Goal: Check status: Check status

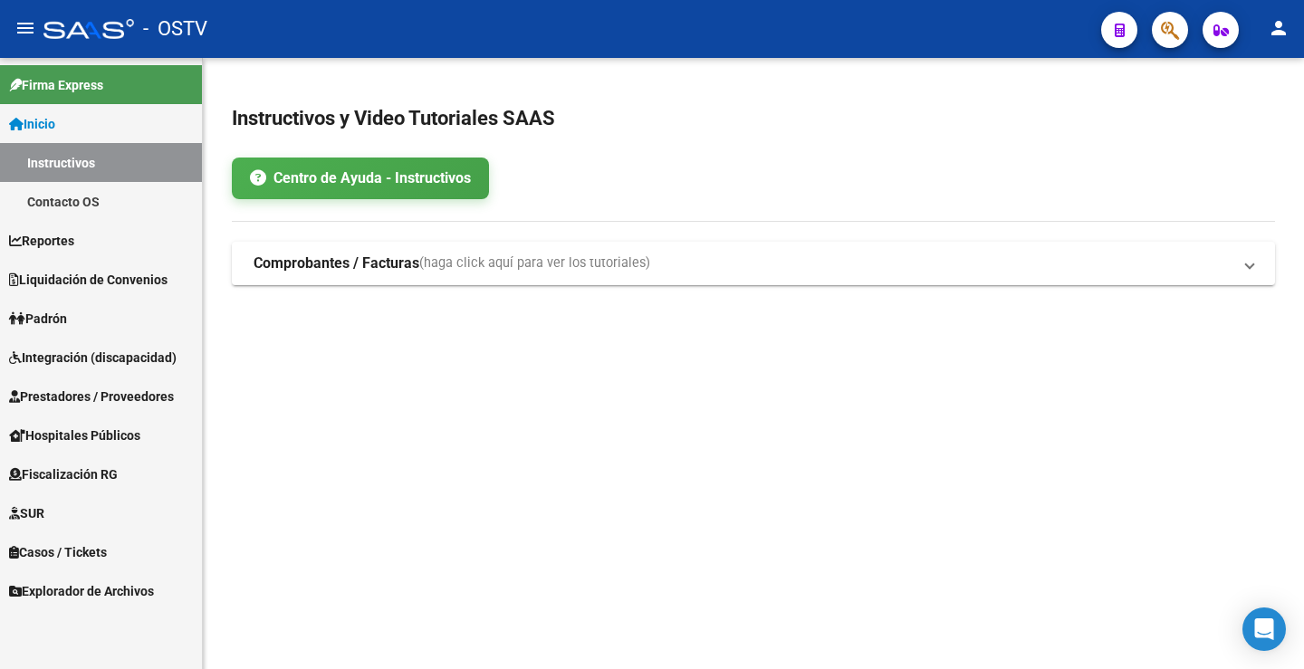
click at [1177, 32] on icon "button" at bounding box center [1170, 30] width 18 height 21
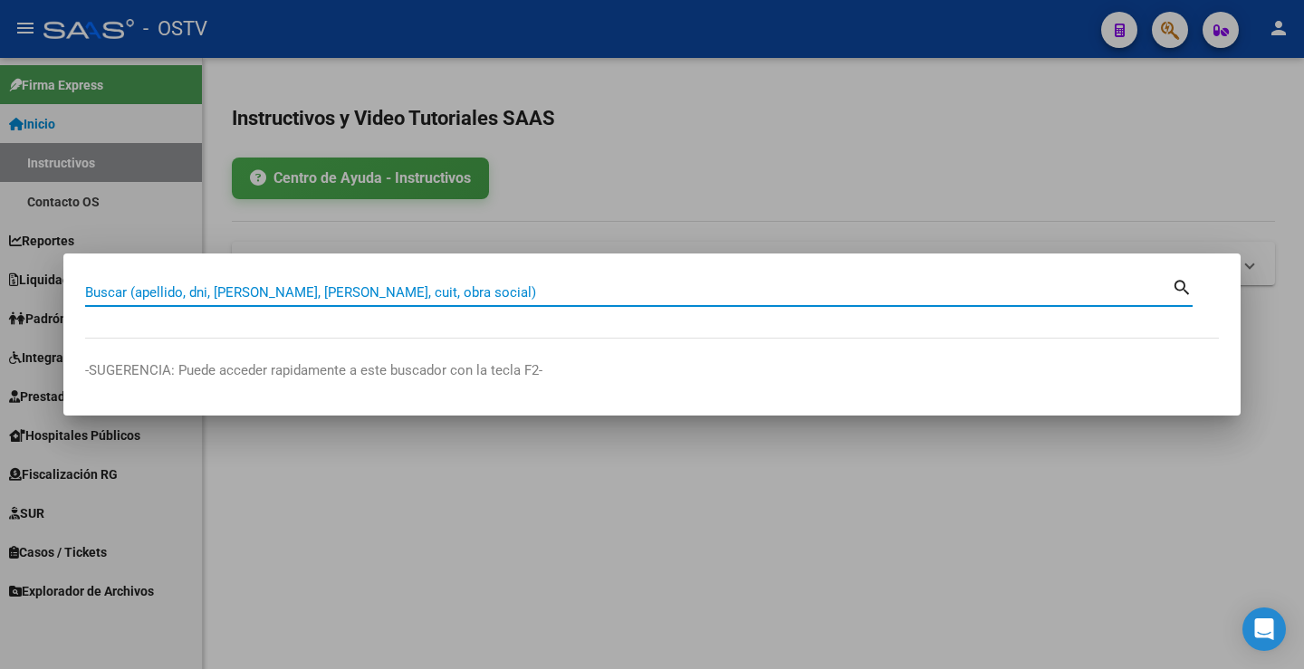
paste input "20-31119847-6"
type input "20311198476"
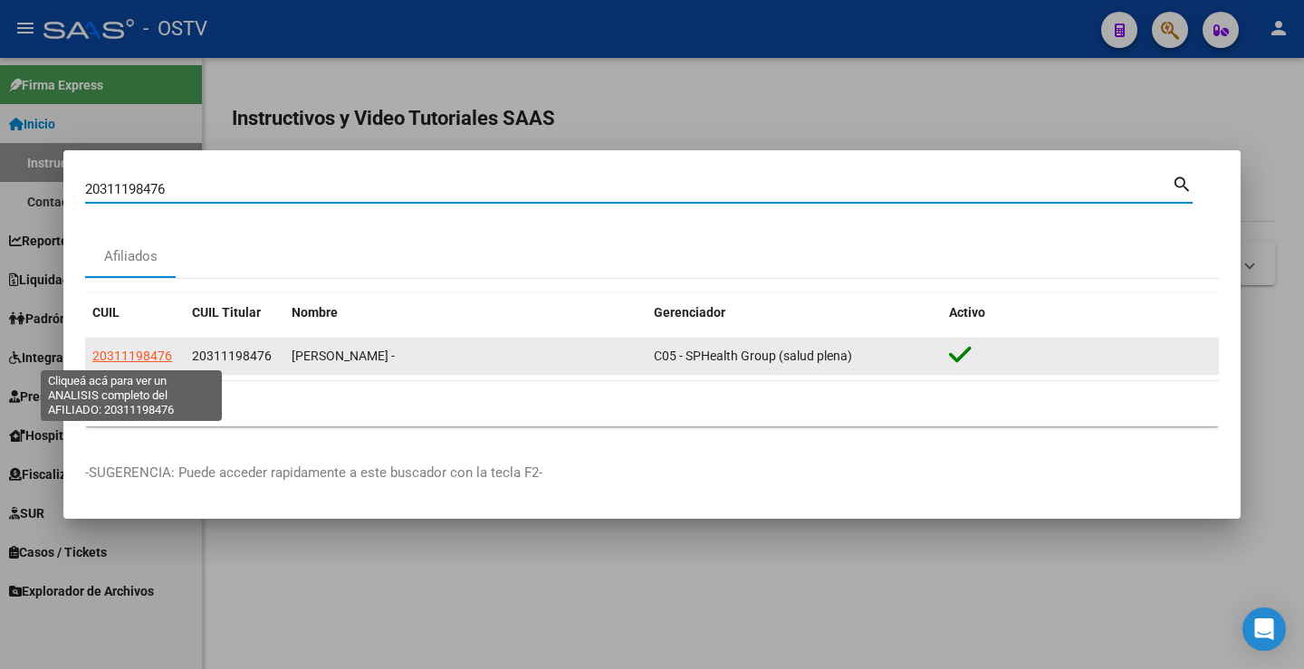
click at [122, 353] on span "20311198476" at bounding box center [132, 356] width 80 height 14
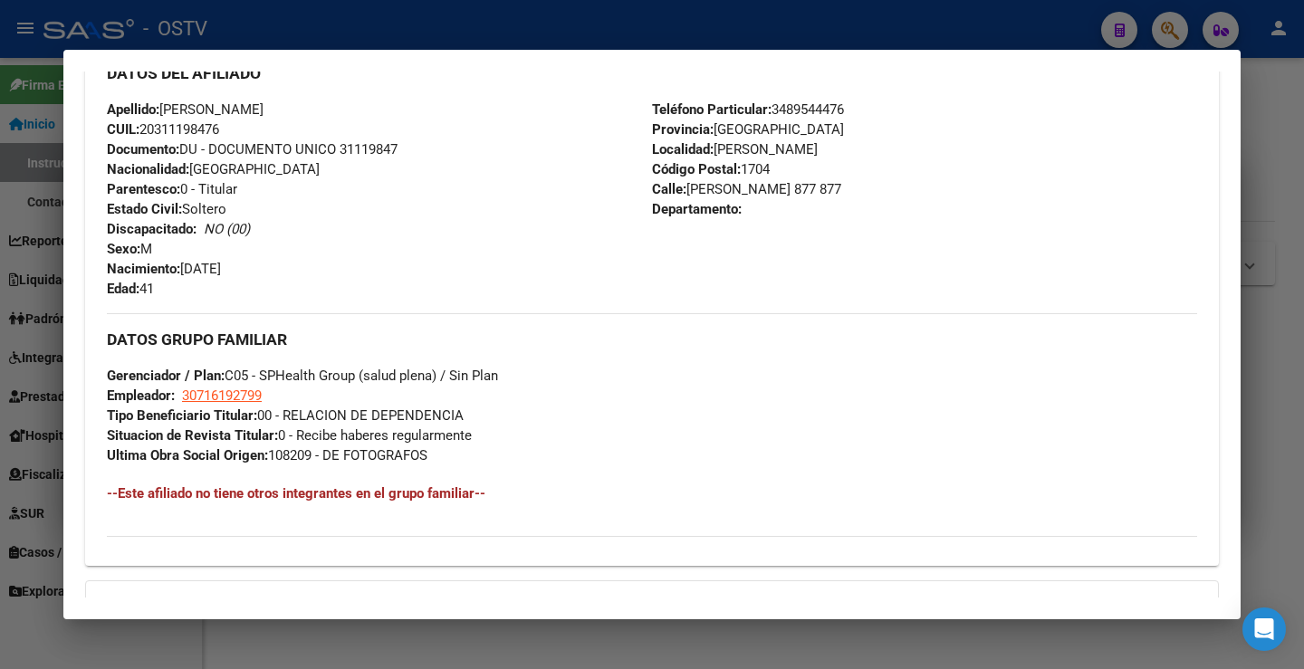
scroll to position [832, 0]
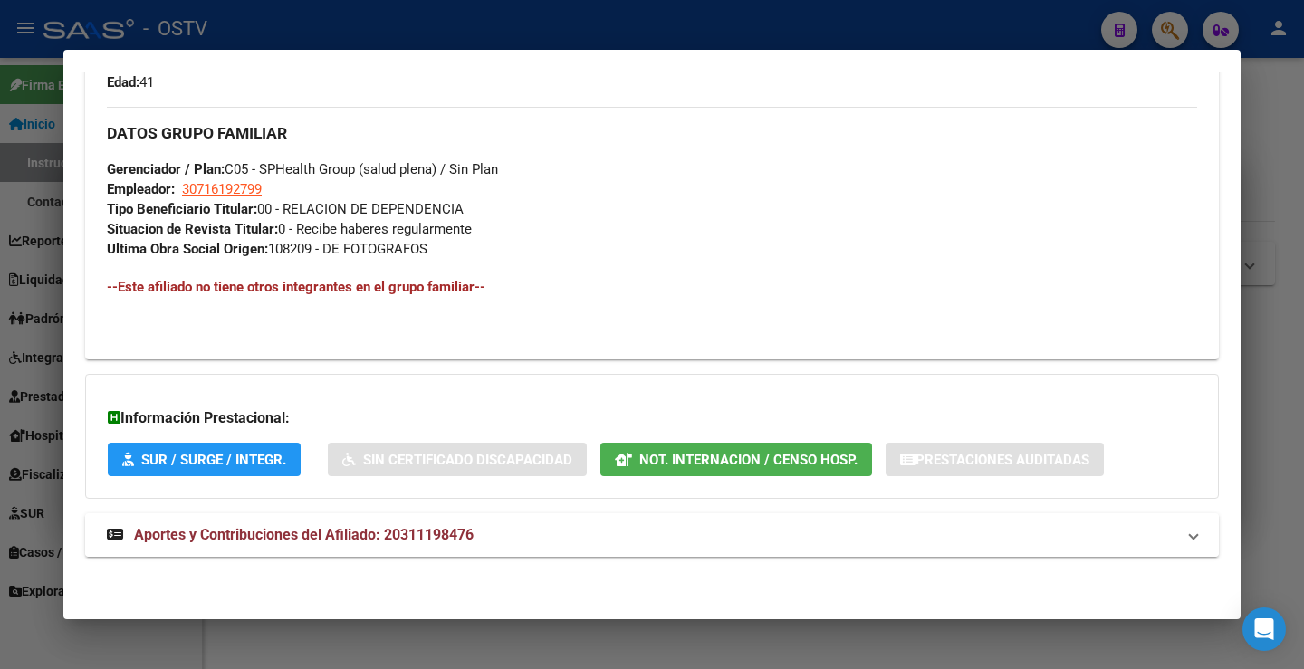
click at [309, 543] on strong "Aportes y Contribuciones del Afiliado: 20311198476" at bounding box center [290, 535] width 367 height 22
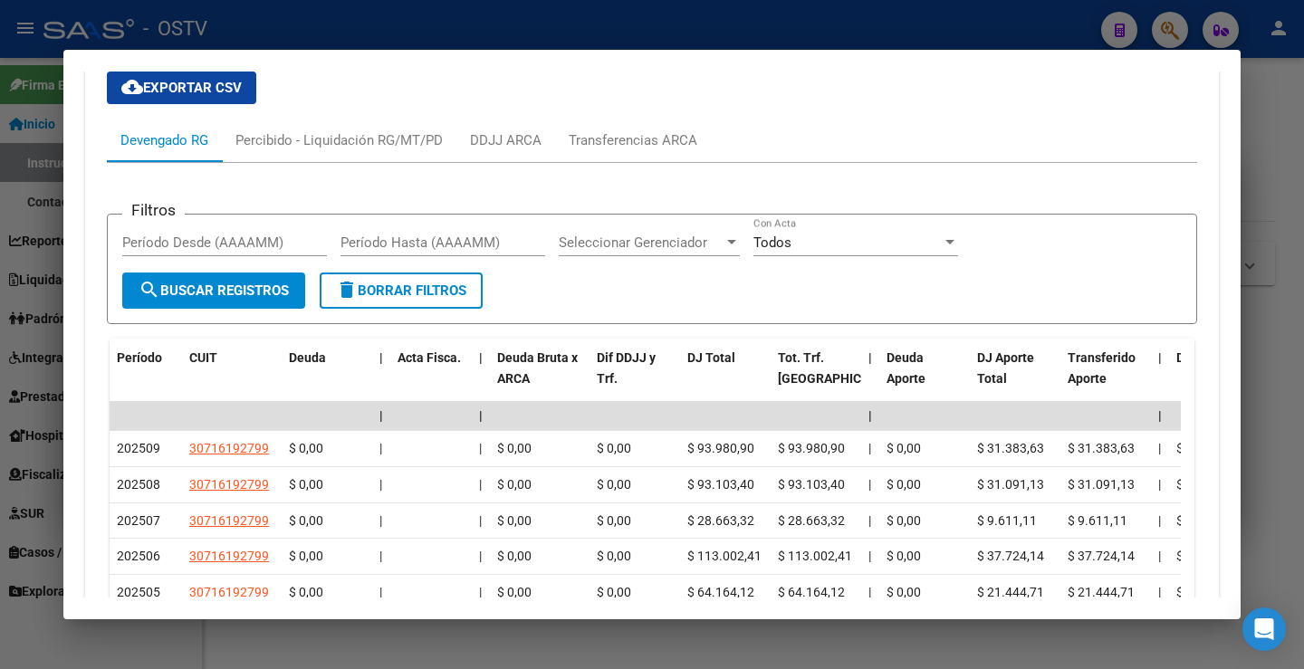
scroll to position [1466, 0]
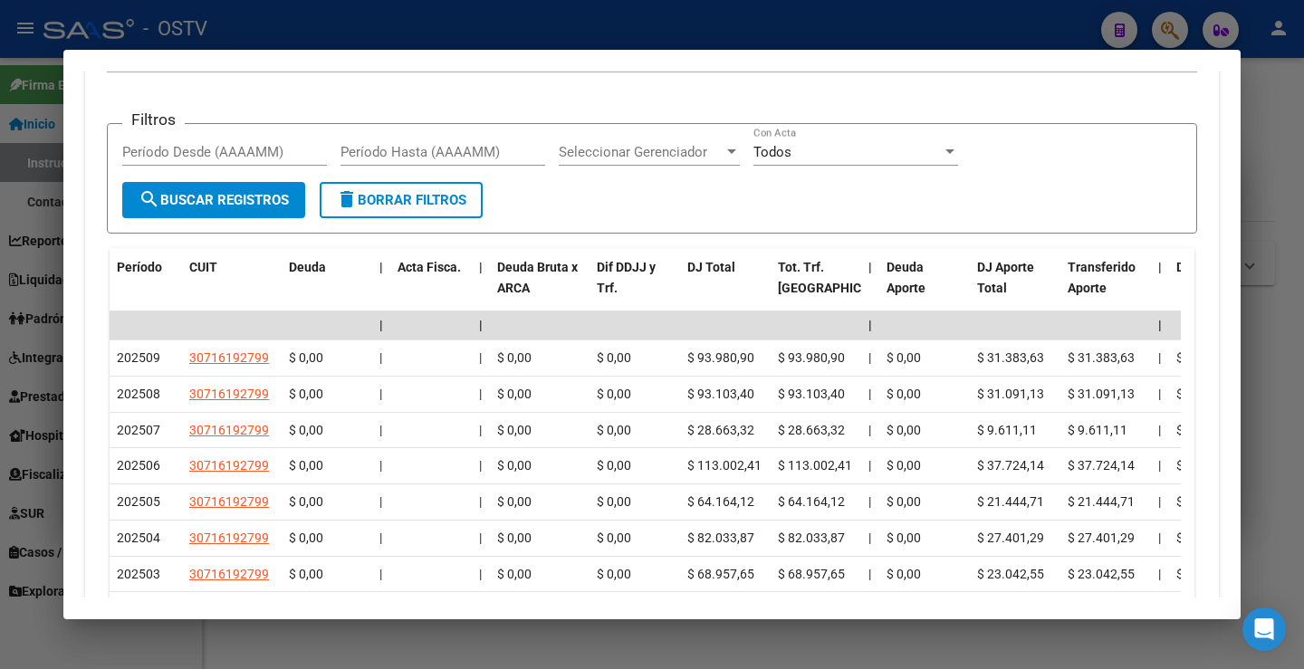
click at [1091, 30] on div at bounding box center [652, 334] width 1304 height 669
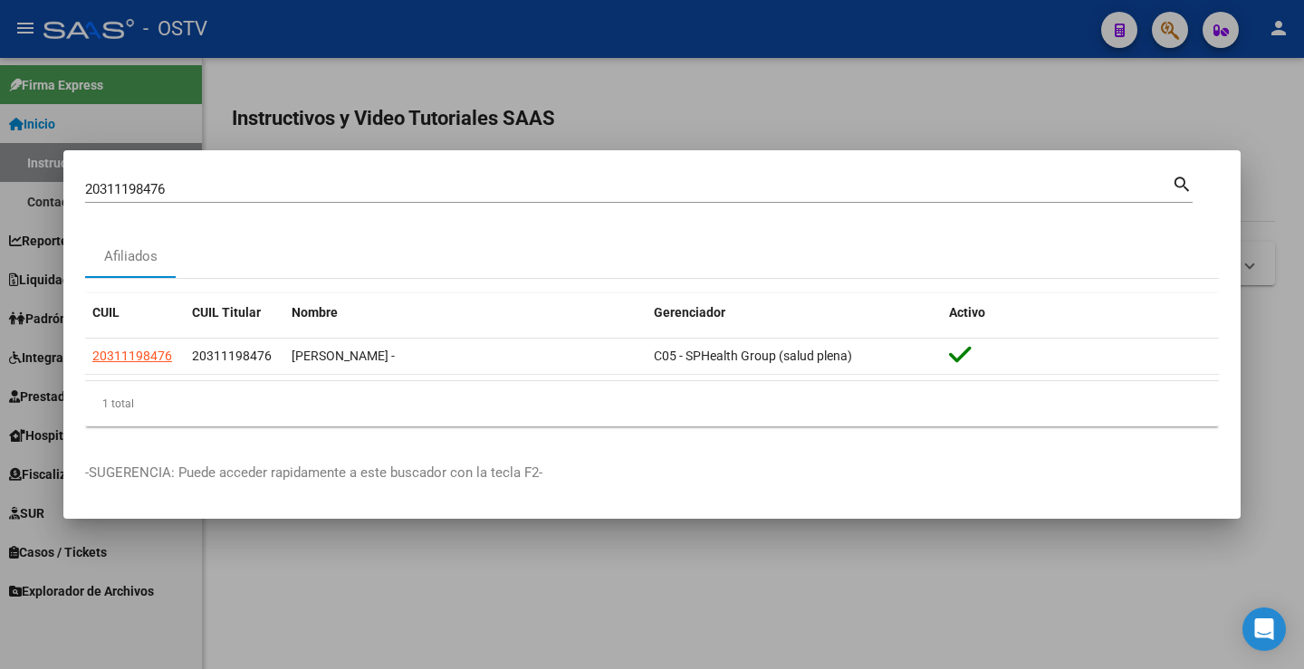
click at [1176, 16] on div at bounding box center [652, 334] width 1304 height 669
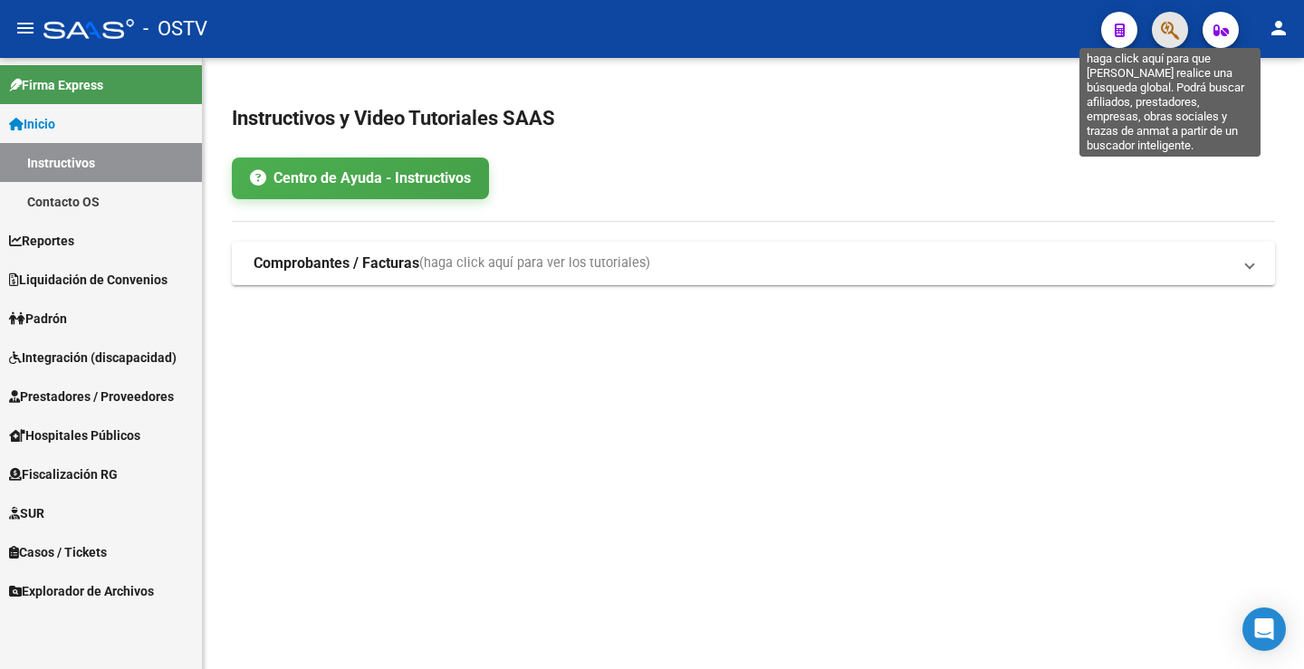
click at [1168, 20] on icon "button" at bounding box center [1170, 30] width 18 height 21
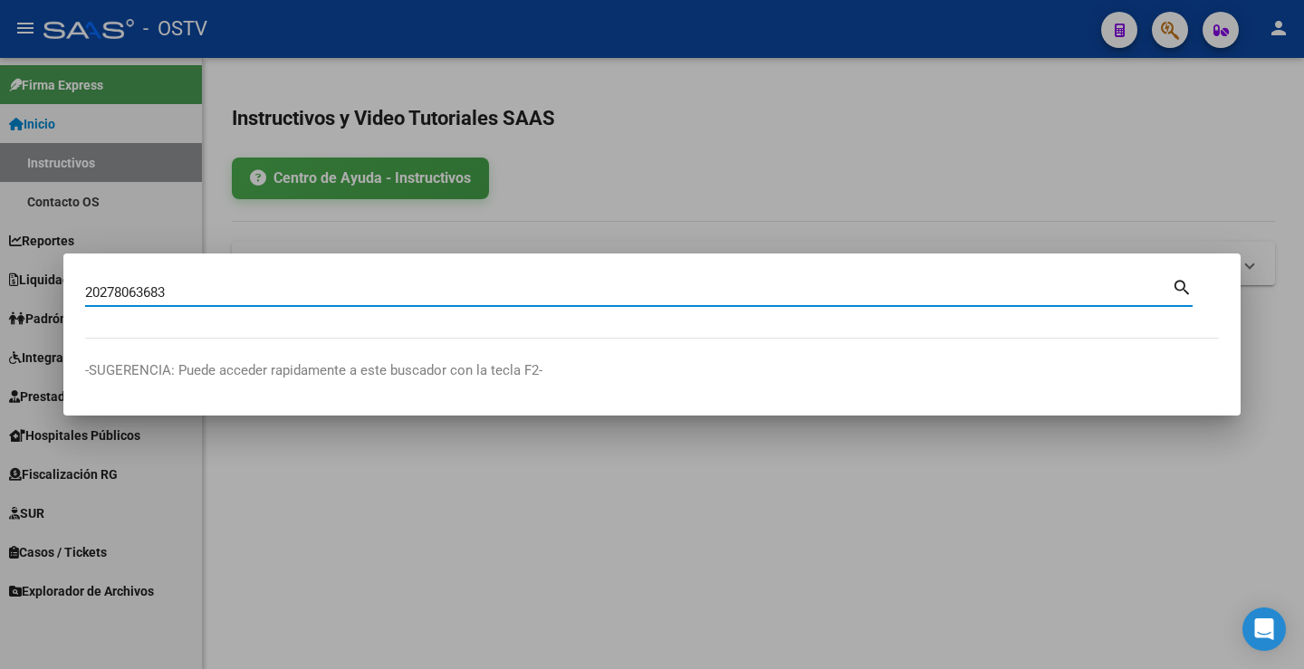
type input "20278063683"
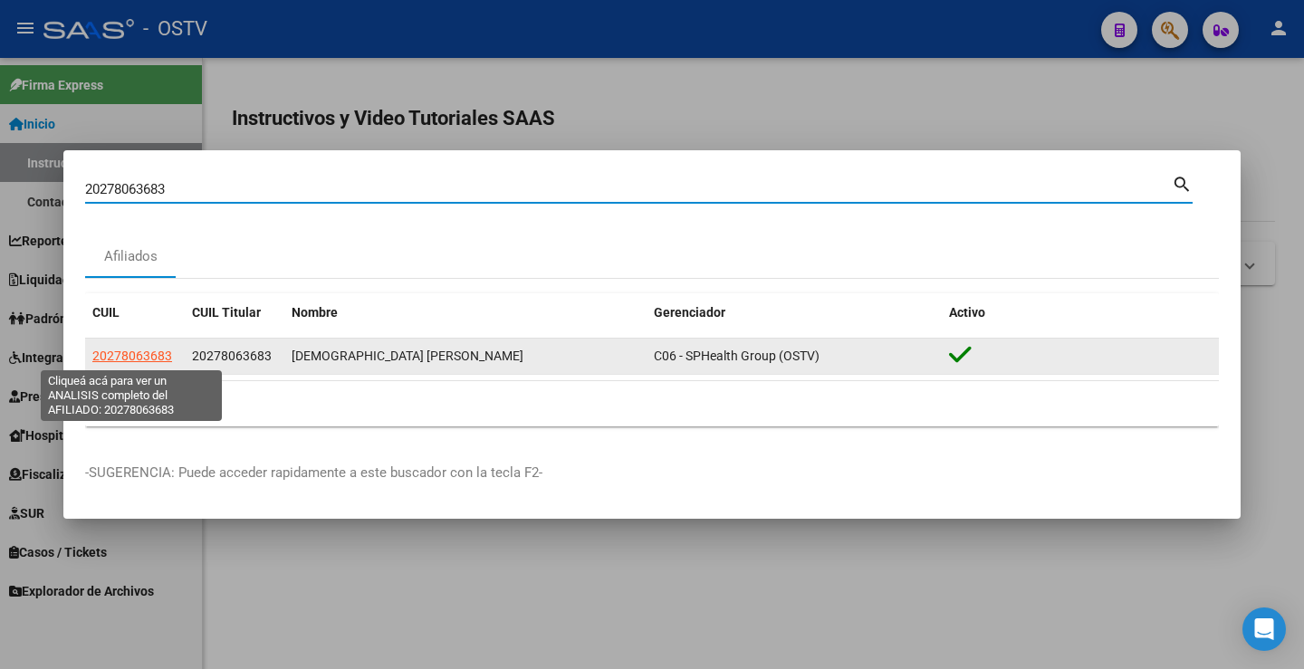
click at [138, 352] on span "20278063683" at bounding box center [132, 356] width 80 height 14
type textarea "20278063683"
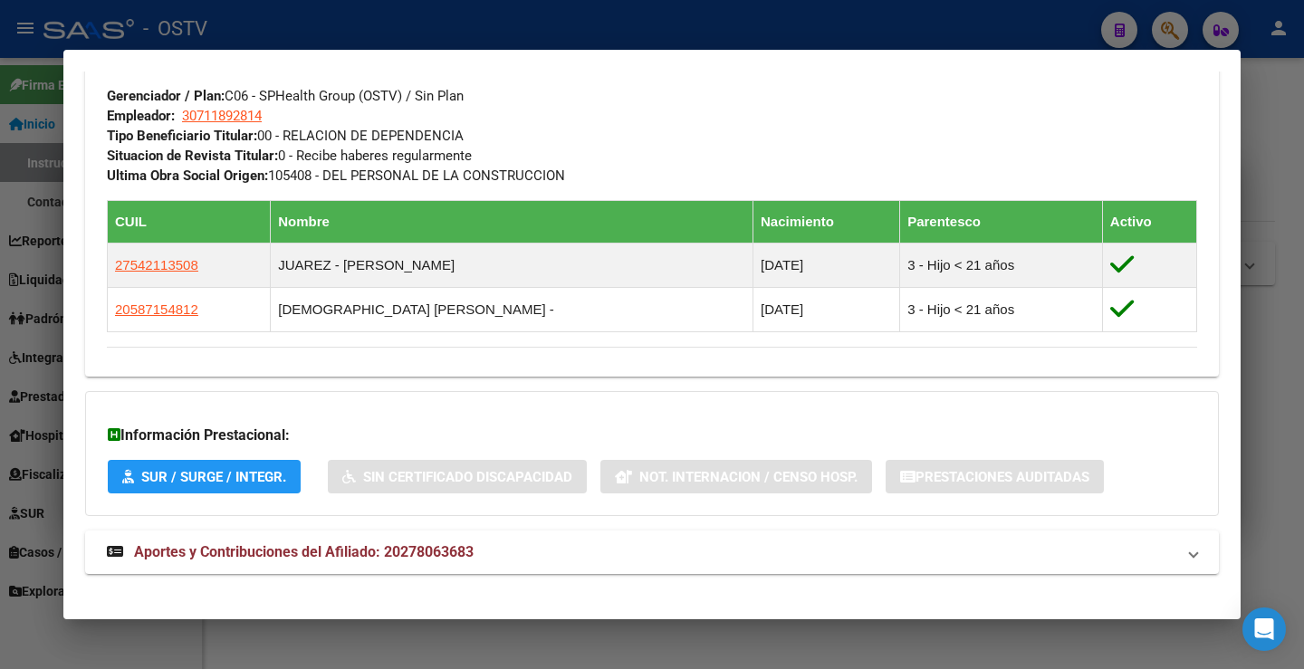
scroll to position [923, 0]
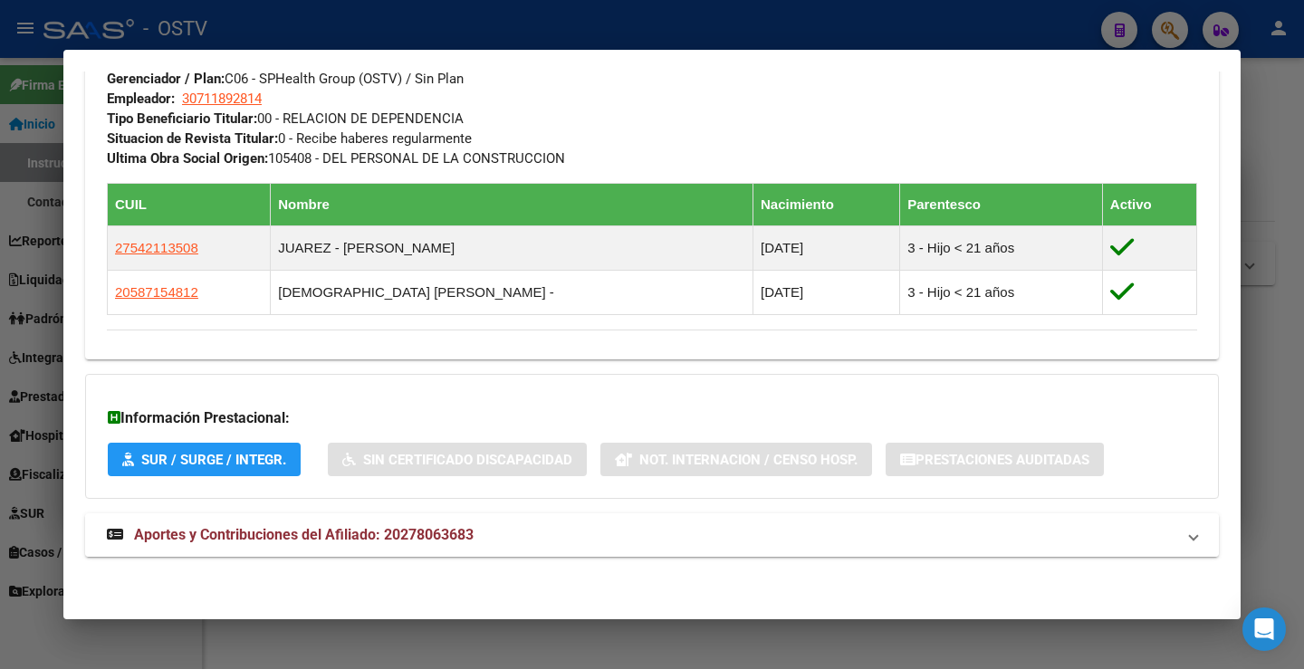
click at [420, 538] on span "Aportes y Contribuciones del Afiliado: 20278063683" at bounding box center [304, 534] width 340 height 17
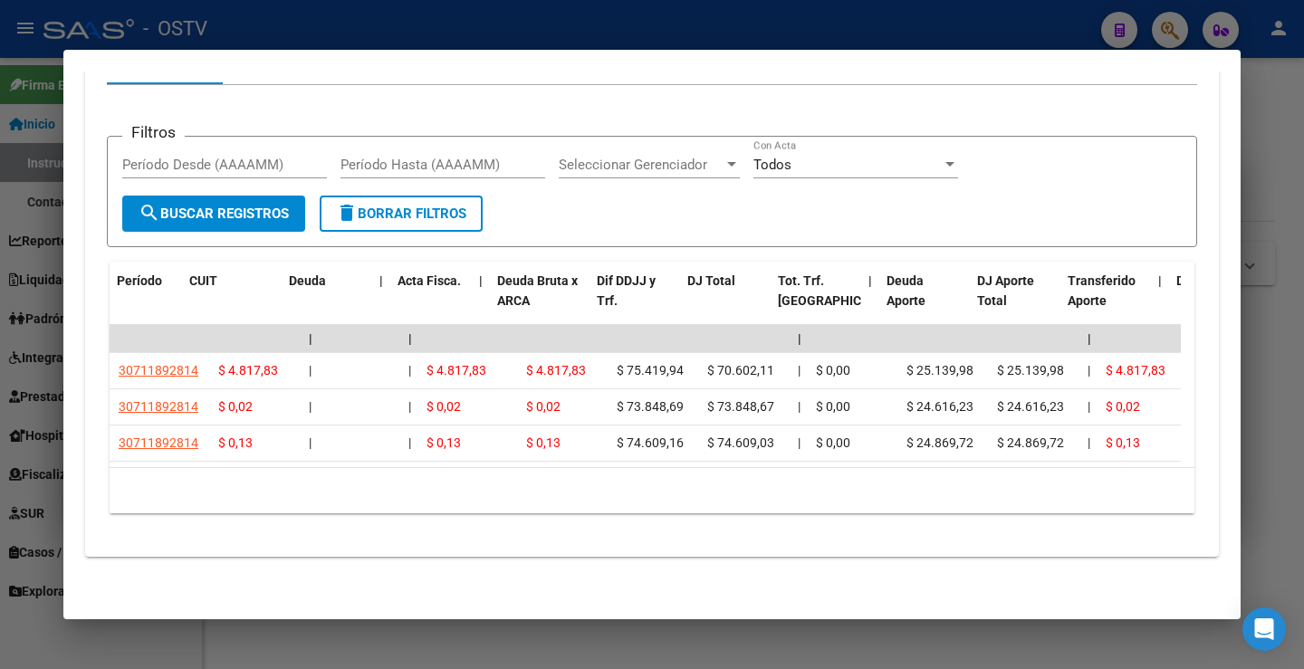
scroll to position [0, 0]
